Goal: Transaction & Acquisition: Download file/media

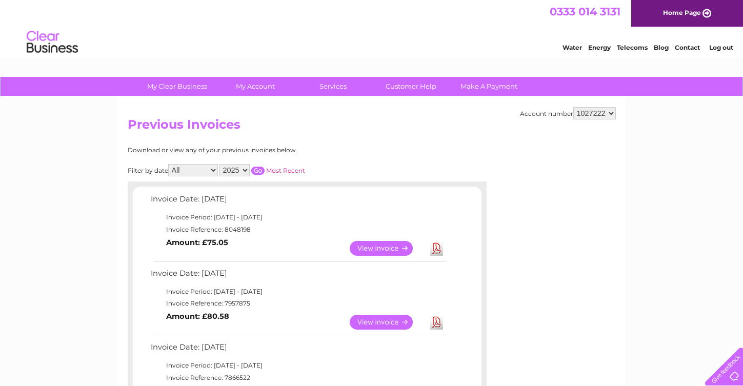
select select "1031224"
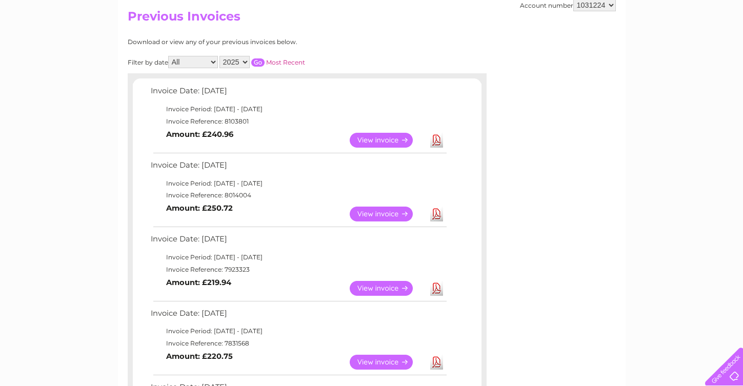
scroll to position [108, 0]
click at [436, 284] on link "Download" at bounding box center [436, 288] width 13 height 15
click at [436, 208] on link "Download" at bounding box center [436, 214] width 13 height 15
click at [437, 135] on link "Download" at bounding box center [436, 140] width 13 height 15
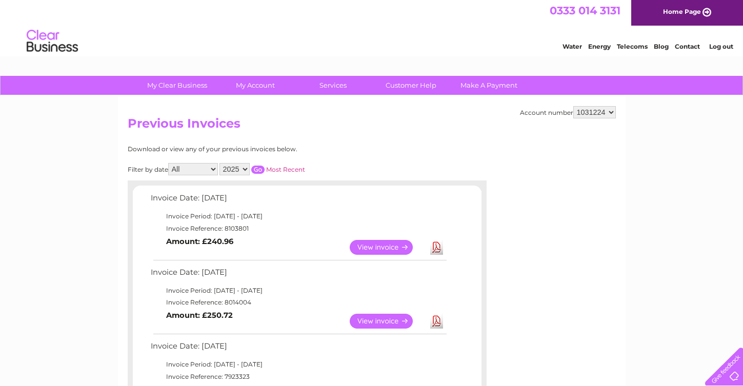
scroll to position [2, 0]
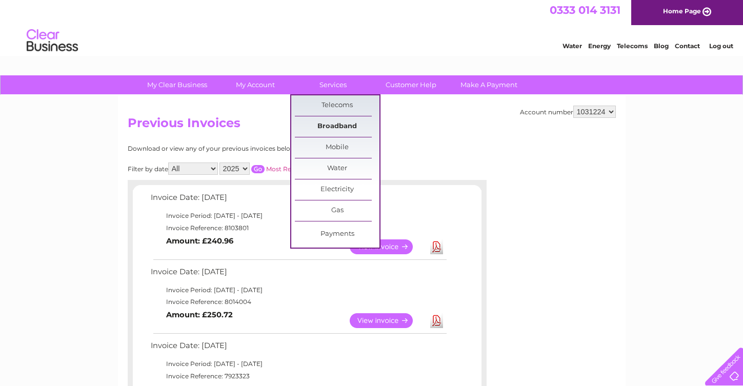
click at [327, 125] on link "Broadband" at bounding box center [337, 126] width 85 height 21
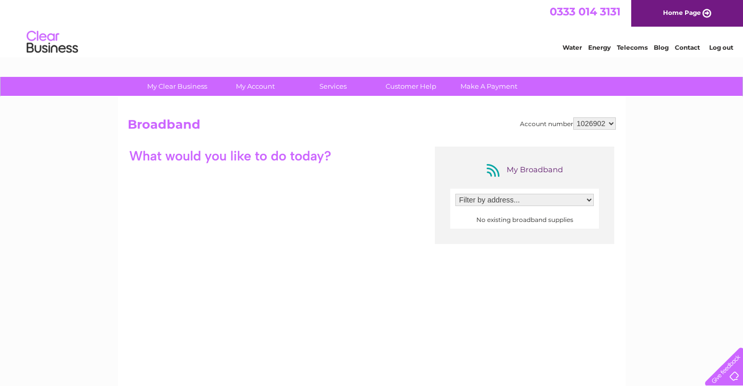
select select "1031224"
click at [629, 47] on link "Telecoms" at bounding box center [632, 48] width 31 height 8
click at [368, 196] on div "My Broadband Filter by address... 11 Oswald Road, Ayr, Ayrshire, KA8 8NY 012922…" at bounding box center [372, 247] width 488 height 200
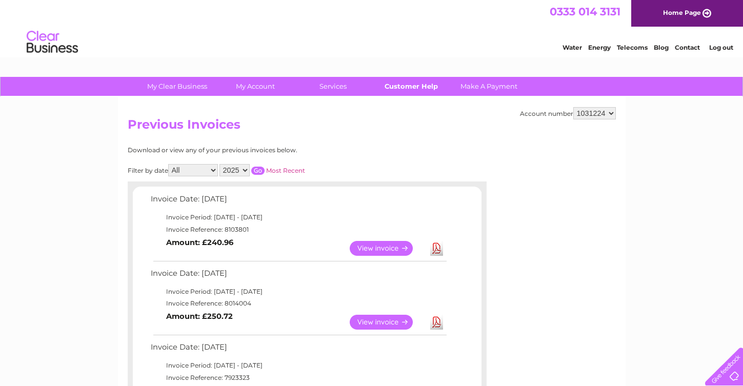
click at [417, 87] on link "Customer Help" at bounding box center [411, 86] width 85 height 19
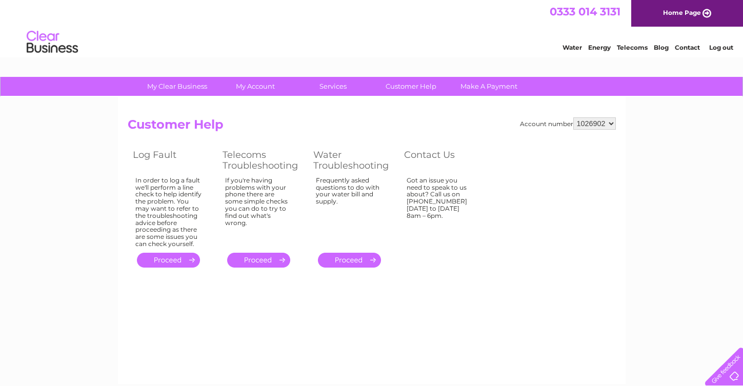
select select "1031224"
